Goal: Task Accomplishment & Management: Manage account settings

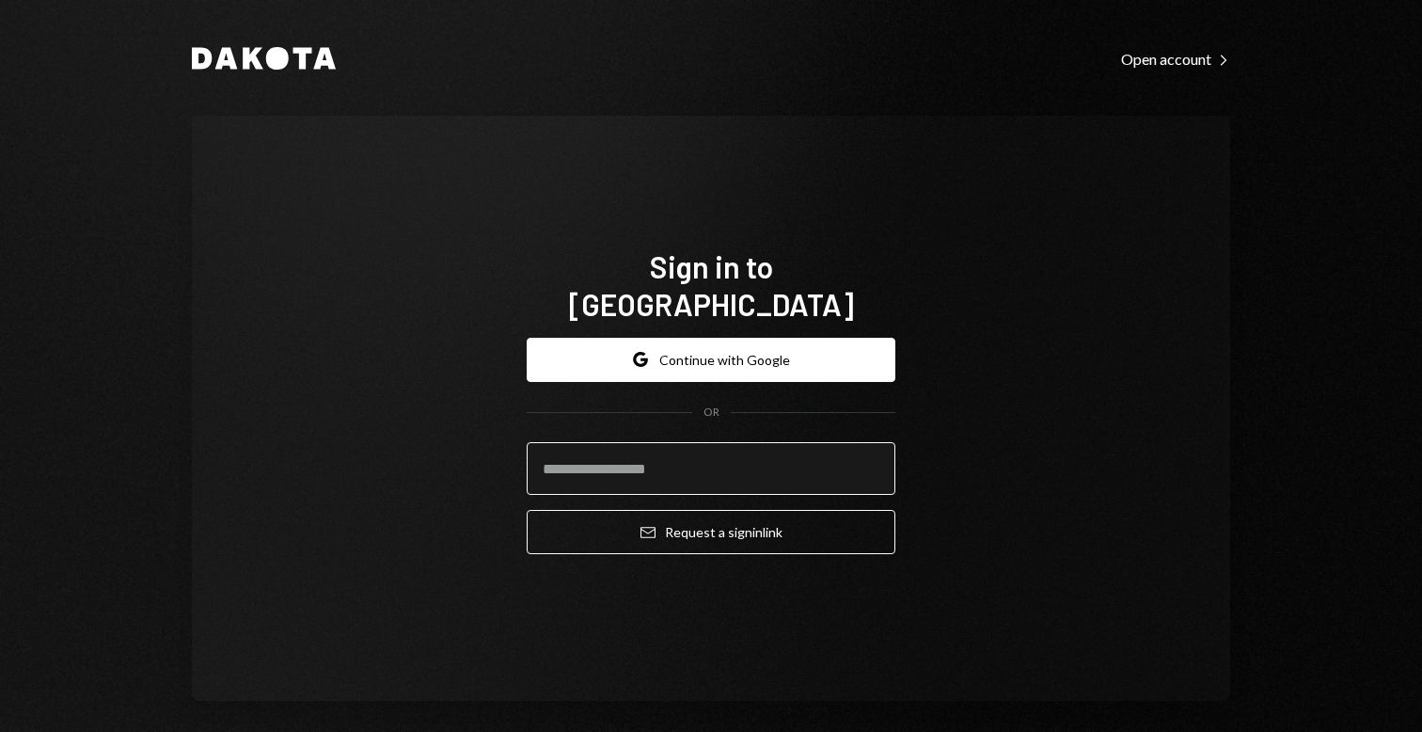
click at [692, 452] on input "email" at bounding box center [711, 468] width 369 height 53
type input "**********"
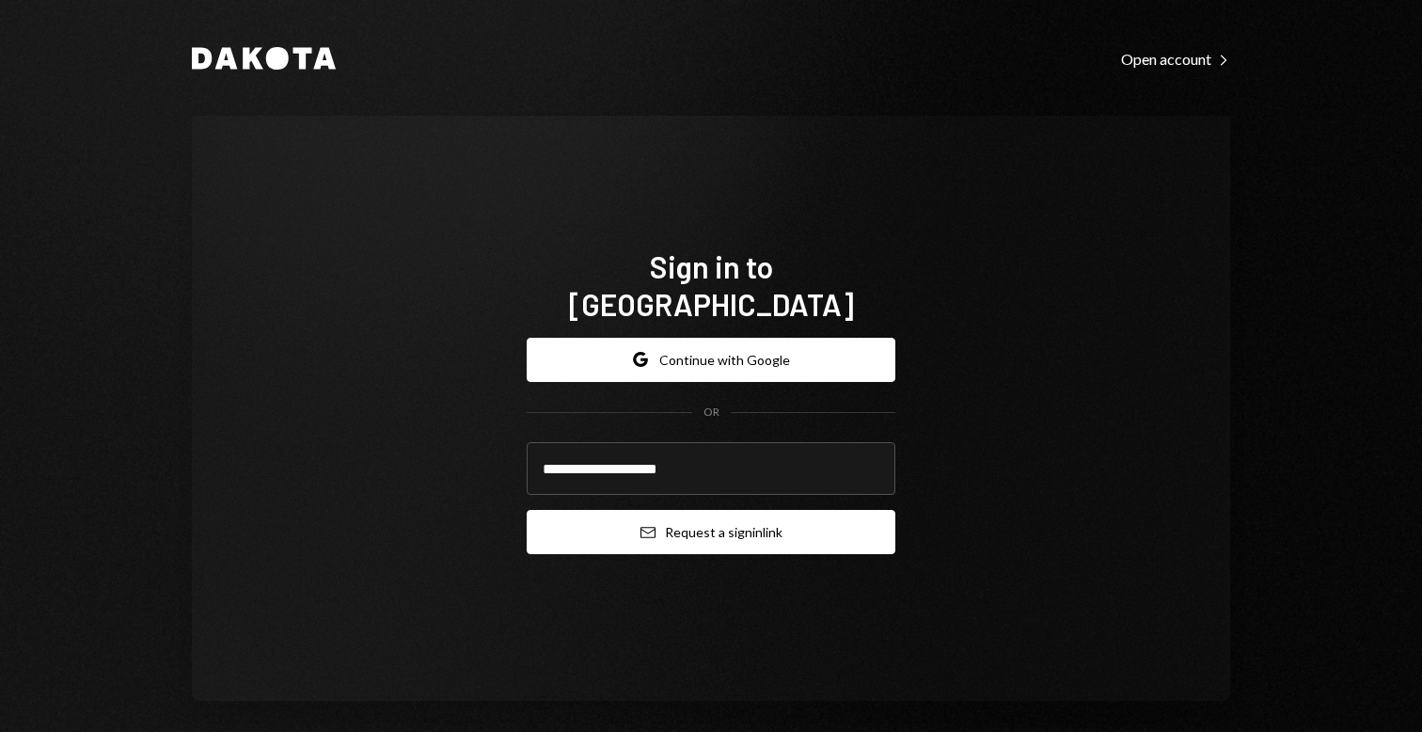
click at [749, 510] on button "Email Request a sign in link" at bounding box center [711, 532] width 369 height 44
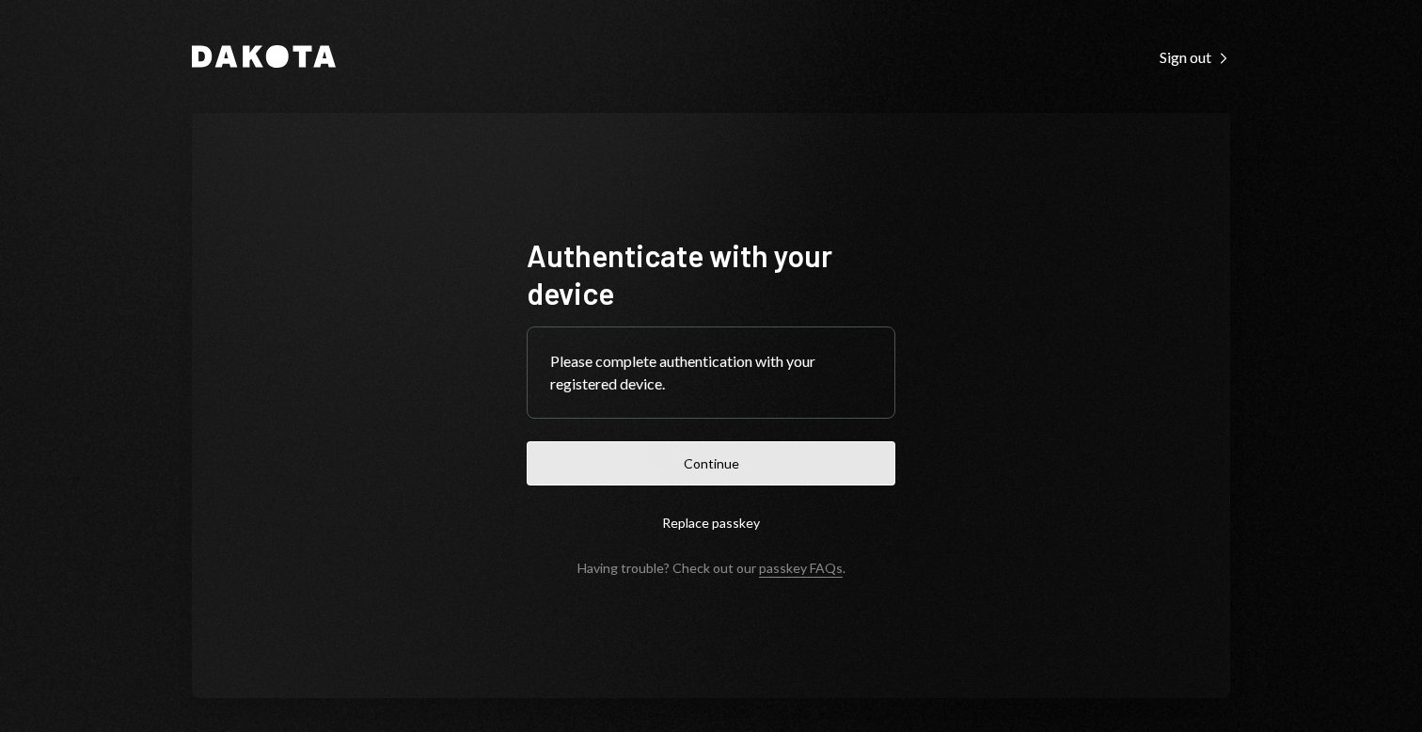
click at [796, 456] on button "Continue" at bounding box center [711, 463] width 369 height 44
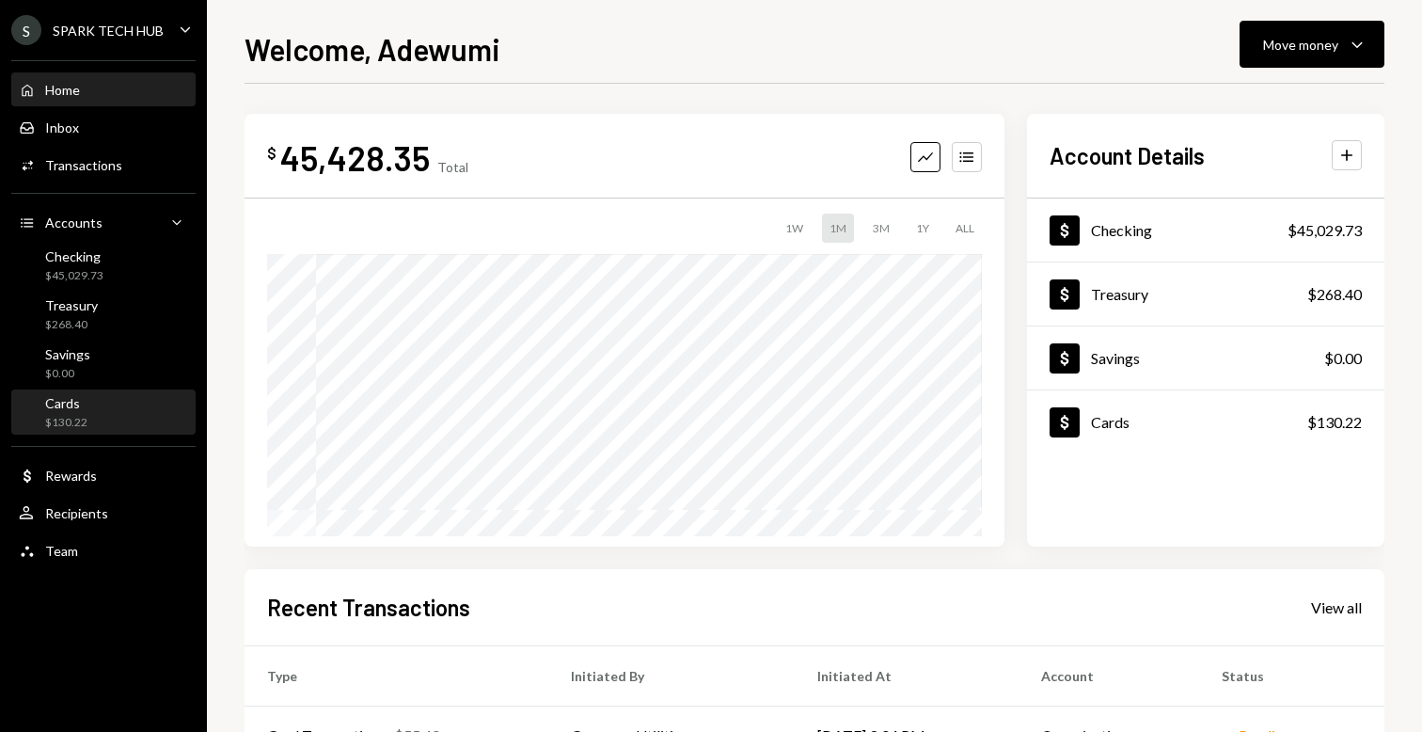
click at [110, 400] on div "Cards $130.22" at bounding box center [103, 413] width 169 height 36
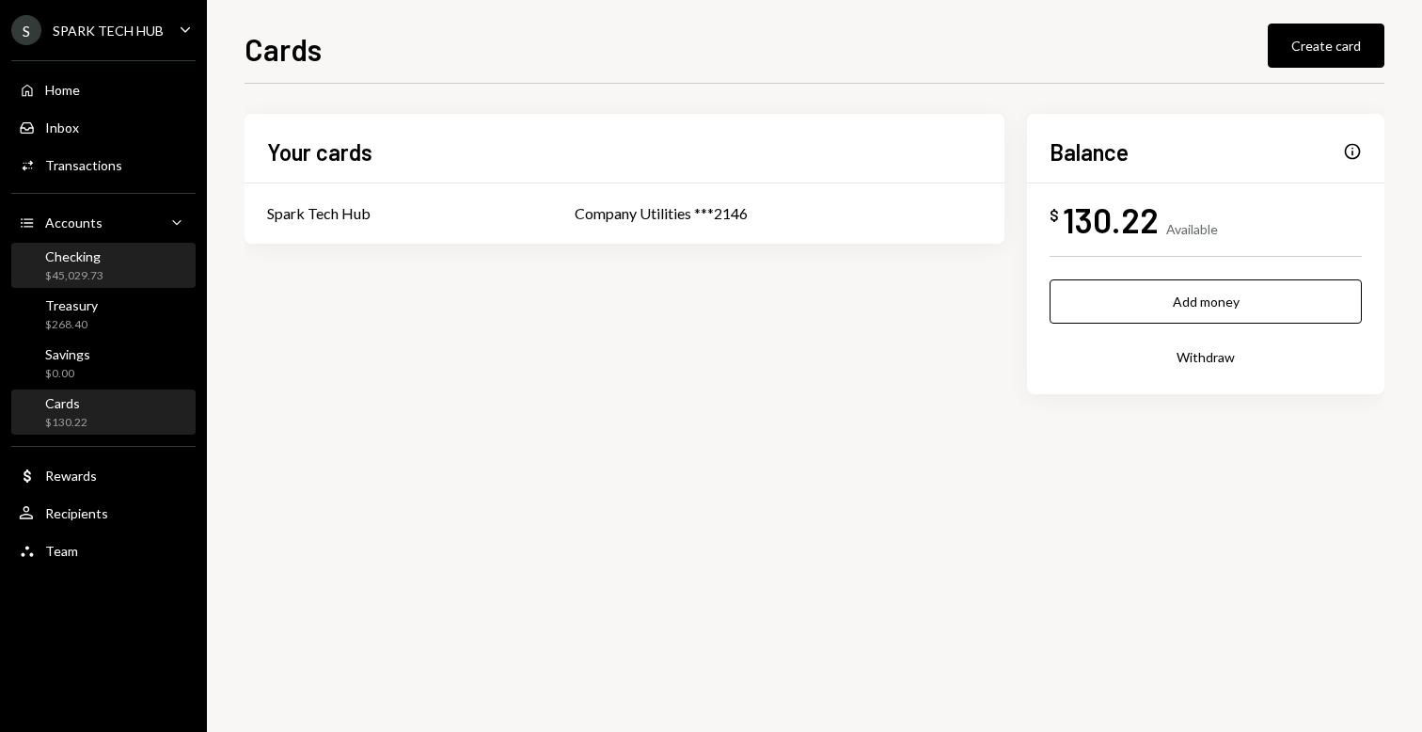
click at [122, 270] on div "Checking $45,029.73" at bounding box center [103, 266] width 169 height 36
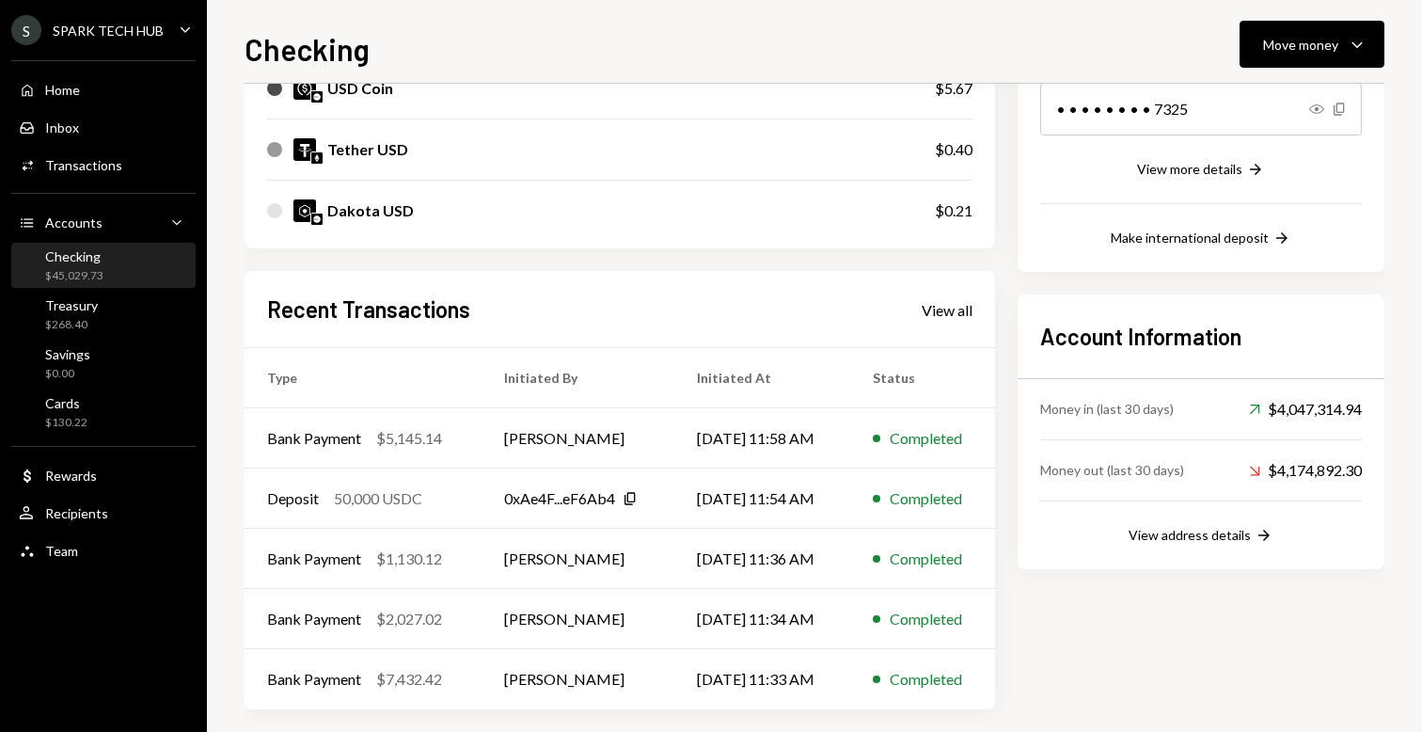
scroll to position [291, 0]
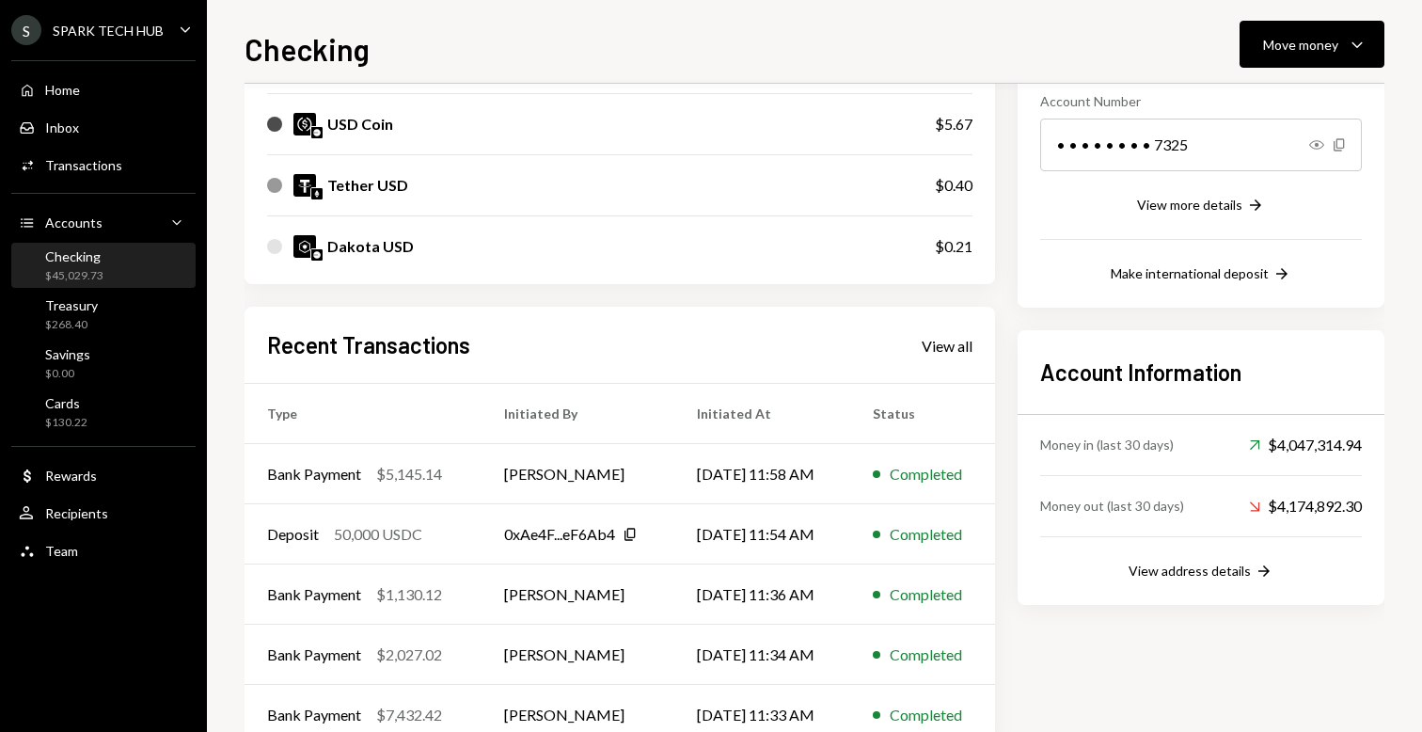
click at [910, 344] on div "Recent Transactions View all" at bounding box center [619, 344] width 705 height 31
click at [940, 344] on div "View all" at bounding box center [947, 346] width 51 height 19
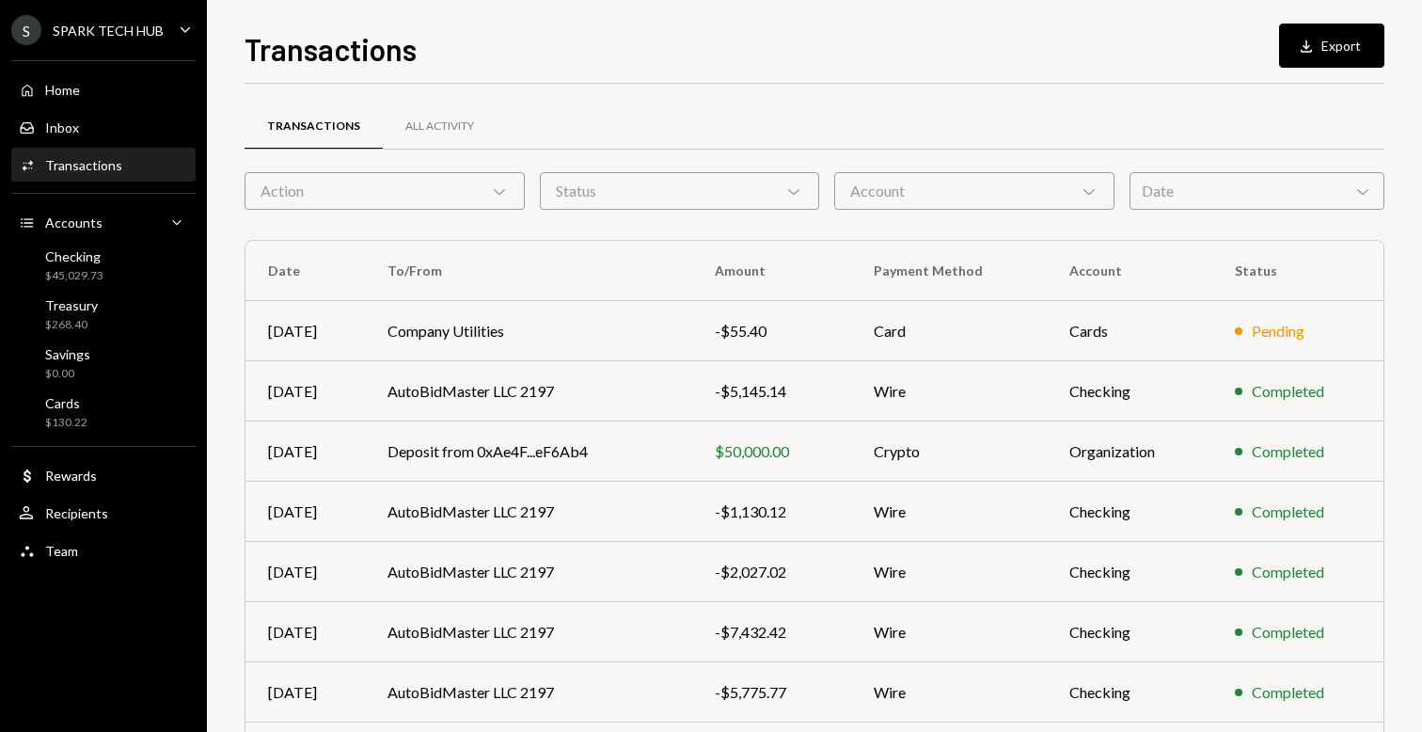
click at [447, 198] on div "Action Chevron Down" at bounding box center [385, 191] width 280 height 38
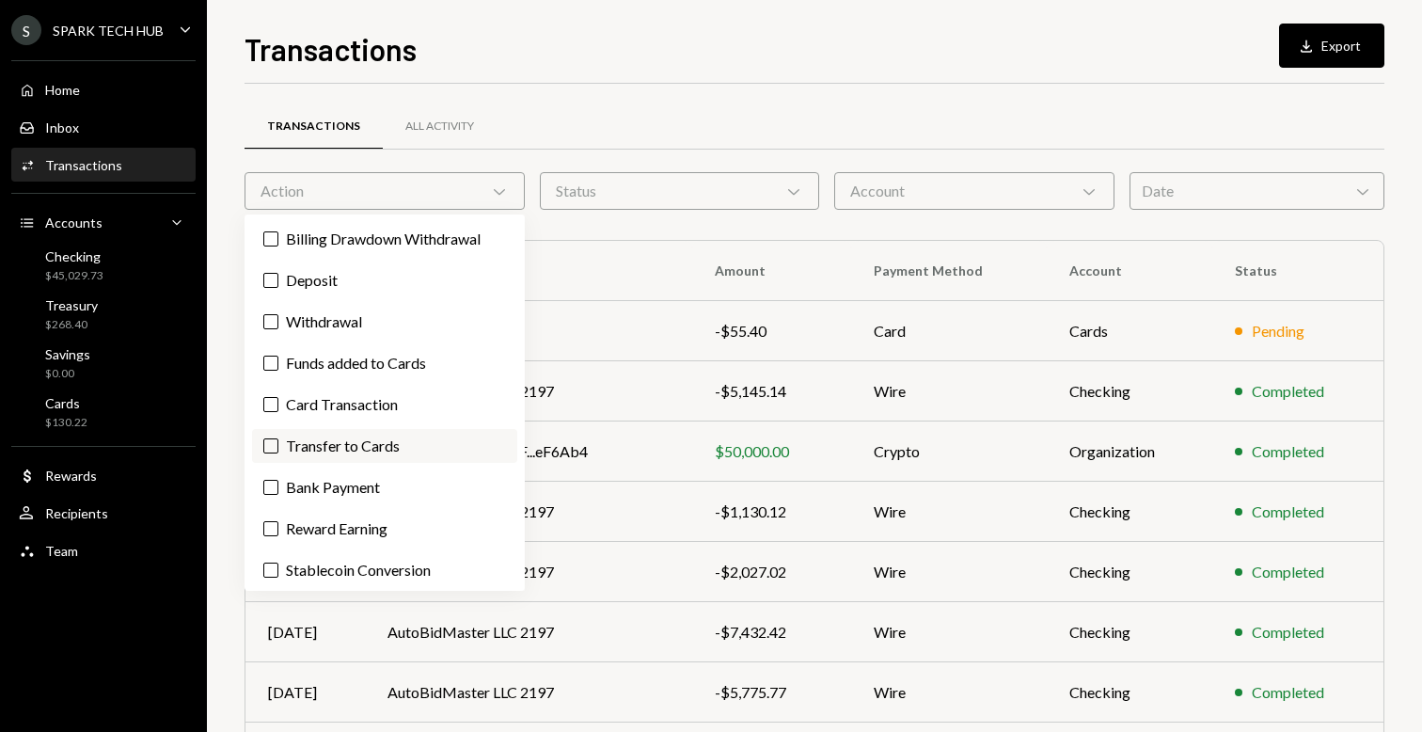
click at [376, 444] on label "Transfer to Cards" at bounding box center [384, 446] width 265 height 34
click at [278, 444] on button "Transfer to Cards" at bounding box center [270, 445] width 15 height 15
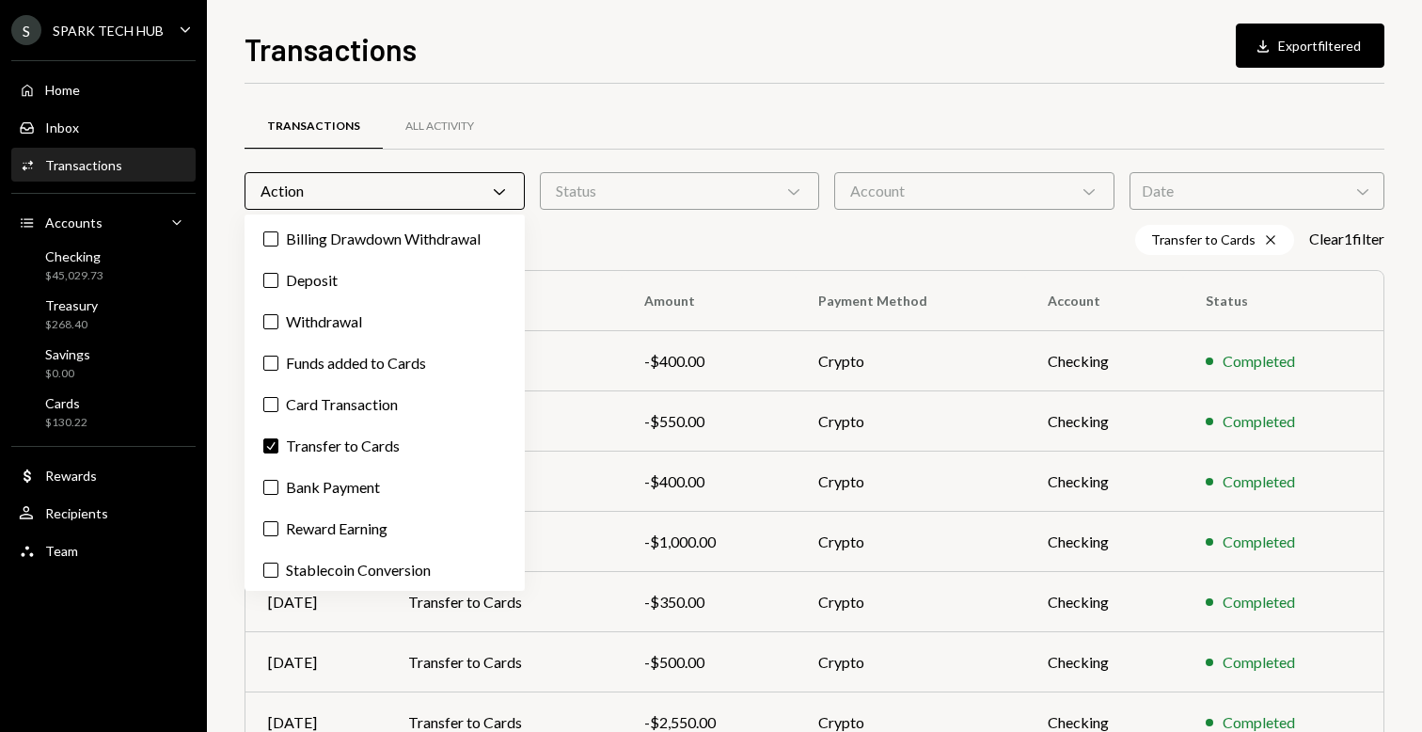
click at [779, 204] on div "Status Chevron Down" at bounding box center [680, 191] width 280 height 38
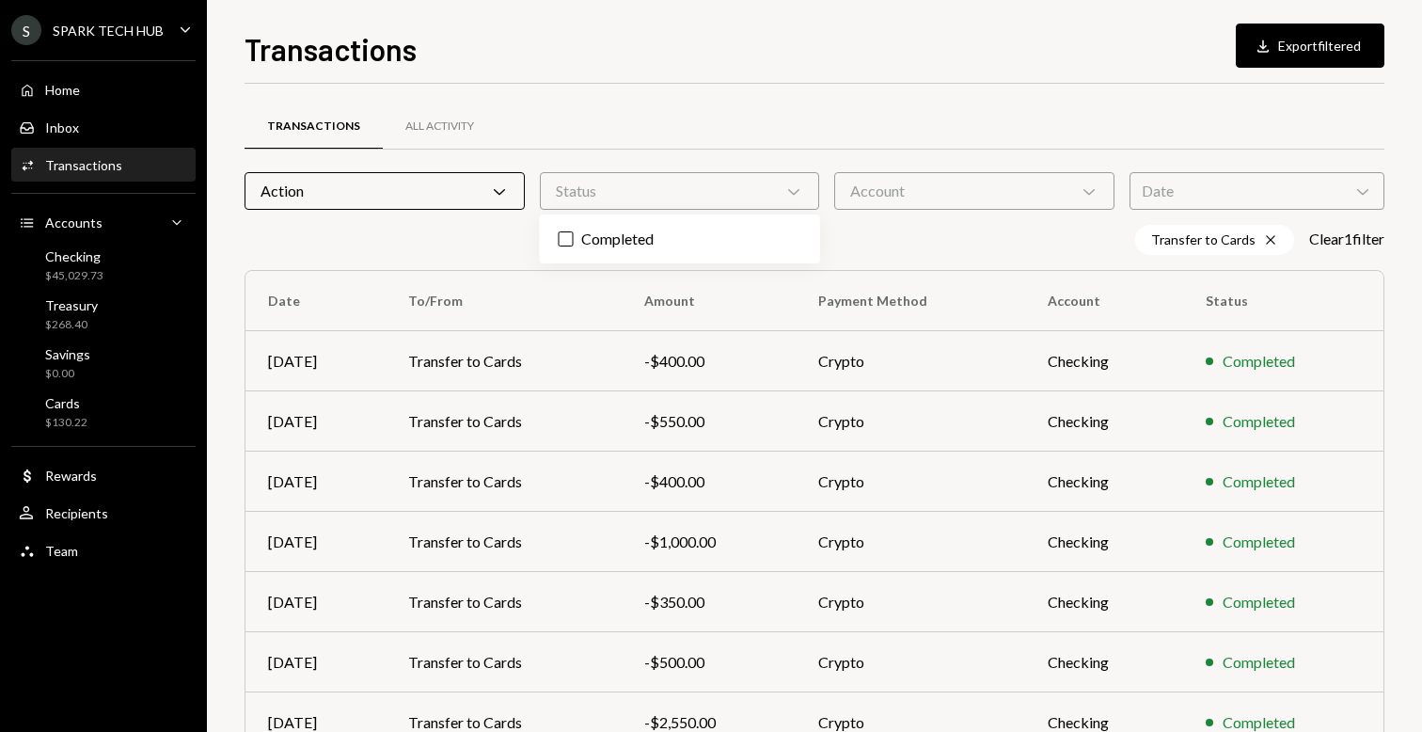
click at [1187, 183] on div "Date Chevron Down" at bounding box center [1256, 191] width 255 height 38
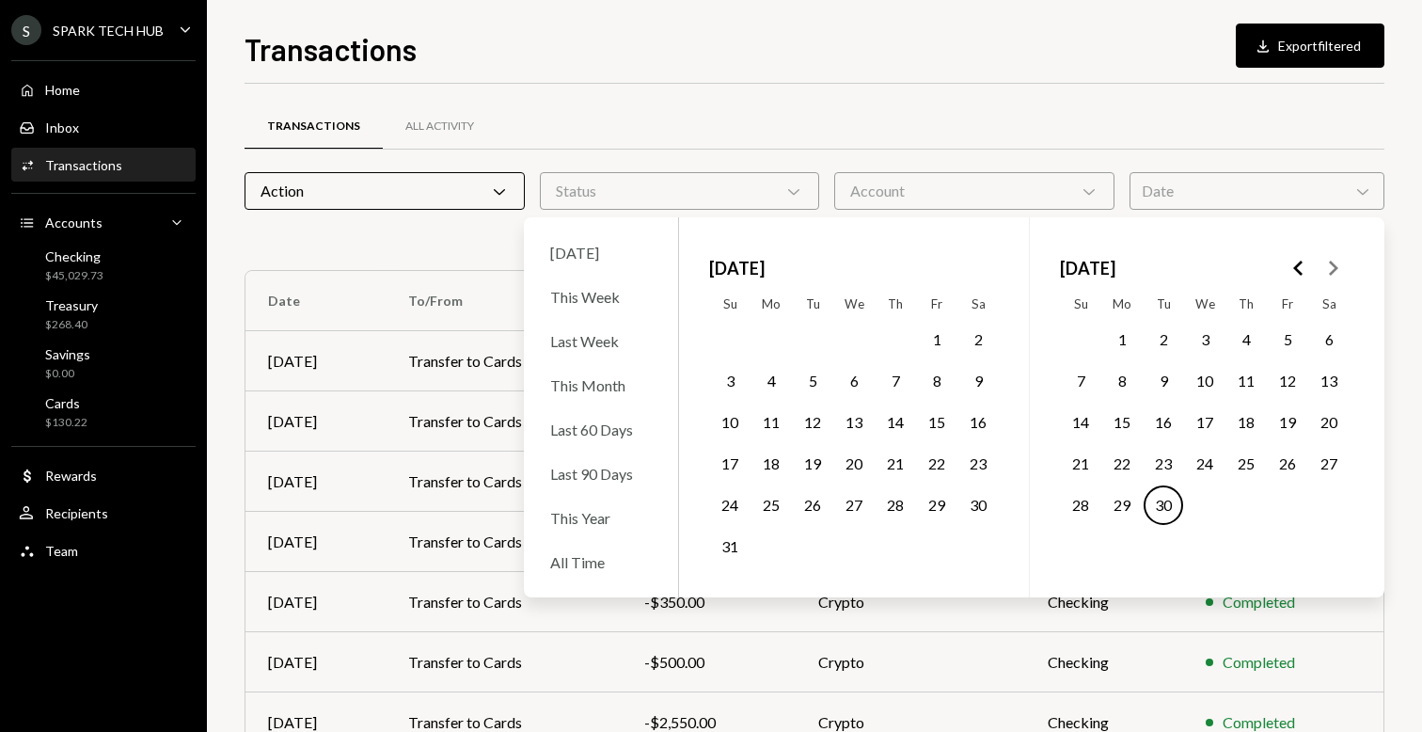
click at [1118, 331] on button "1" at bounding box center [1121, 339] width 39 height 39
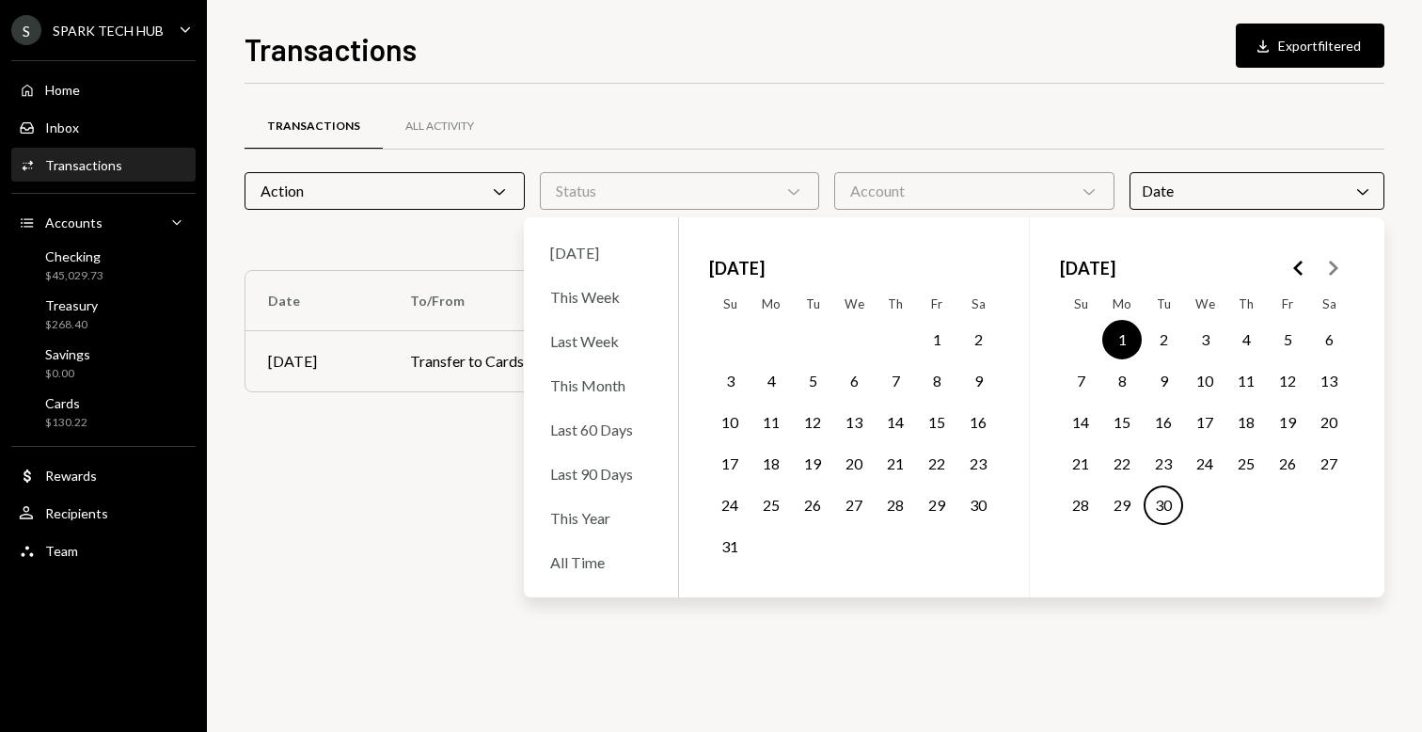
click at [1172, 502] on button "30" at bounding box center [1163, 504] width 39 height 39
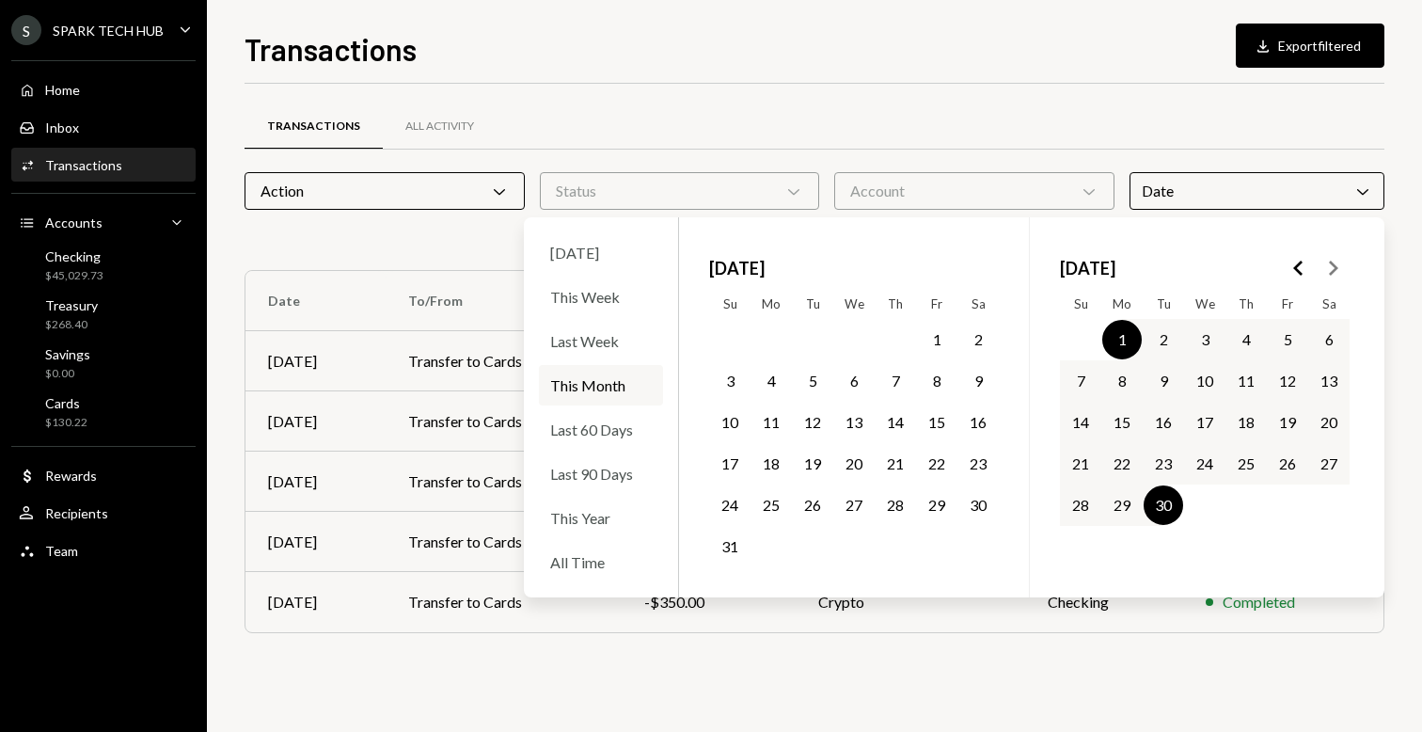
click at [990, 665] on div "Transactions All Activity Action Chevron Down Status Chevron Down Account Chevr…" at bounding box center [815, 392] width 1140 height 557
